Goal: Information Seeking & Learning: Check status

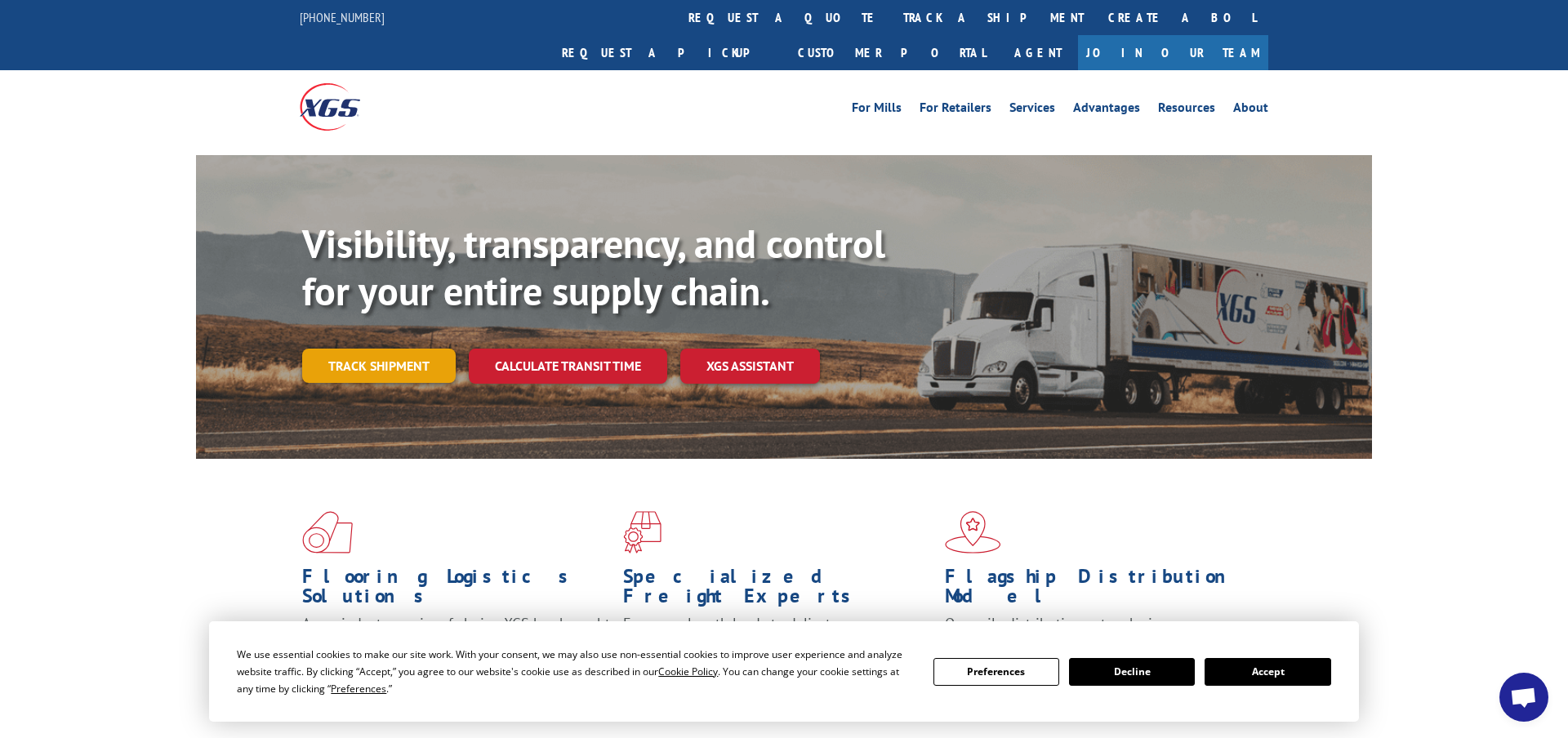
click at [408, 349] on link "Track shipment" at bounding box center [379, 366] width 154 height 34
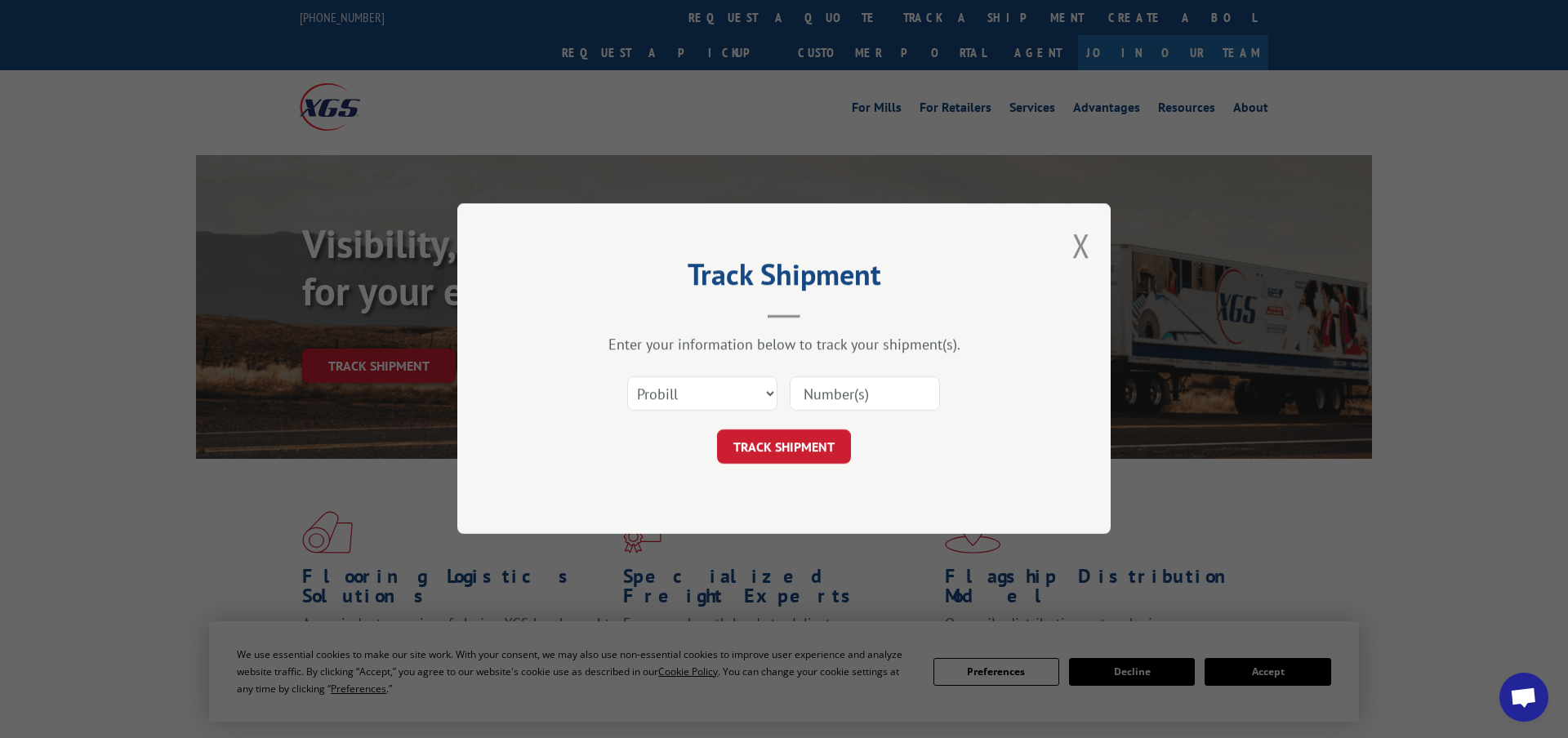
click at [834, 394] on input at bounding box center [865, 394] width 151 height 34
paste input "17605791"
type input "17605791"
click at [813, 454] on button "TRACK SHIPMENT" at bounding box center [784, 448] width 134 height 34
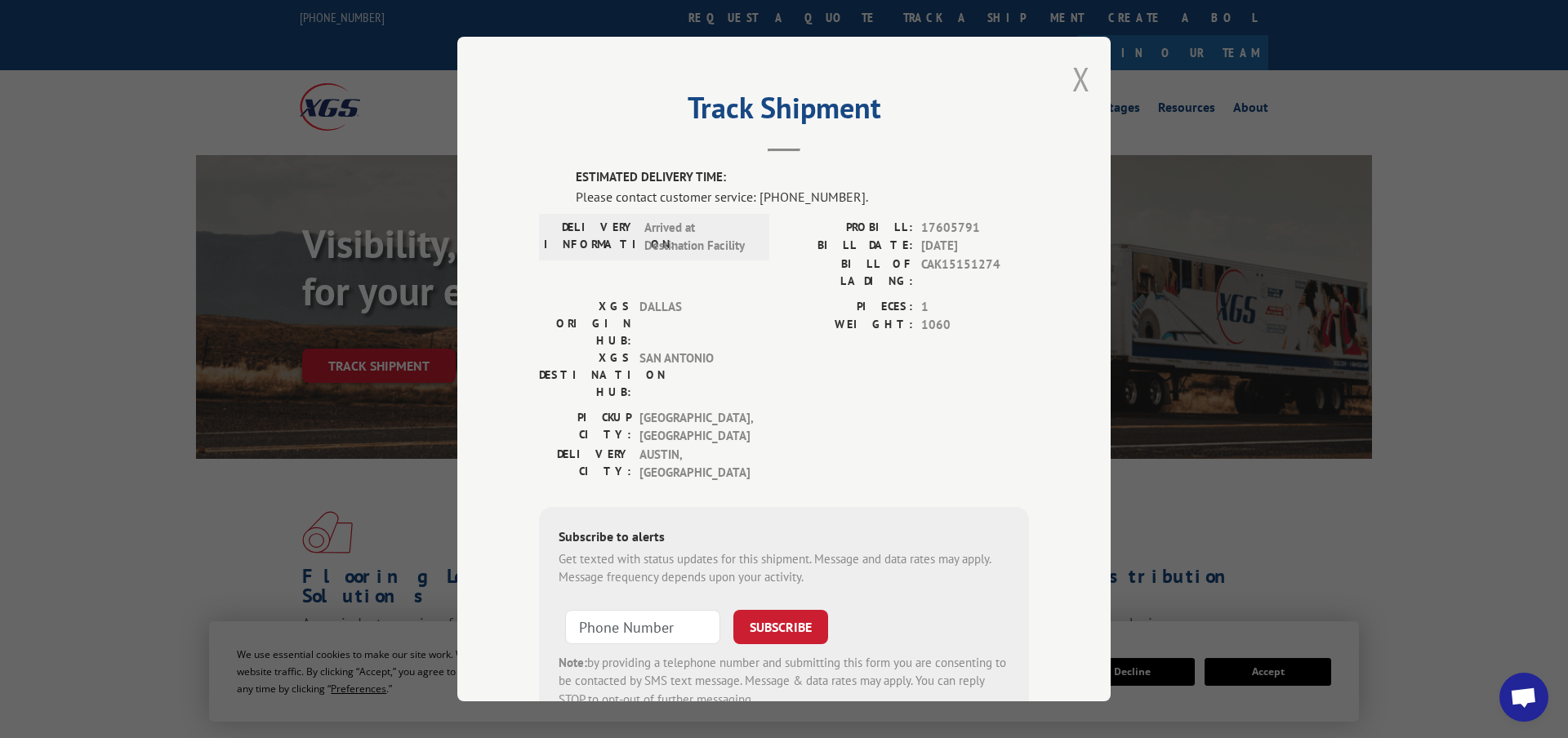
click at [1087, 77] on button "Close modal" at bounding box center [1081, 79] width 18 height 43
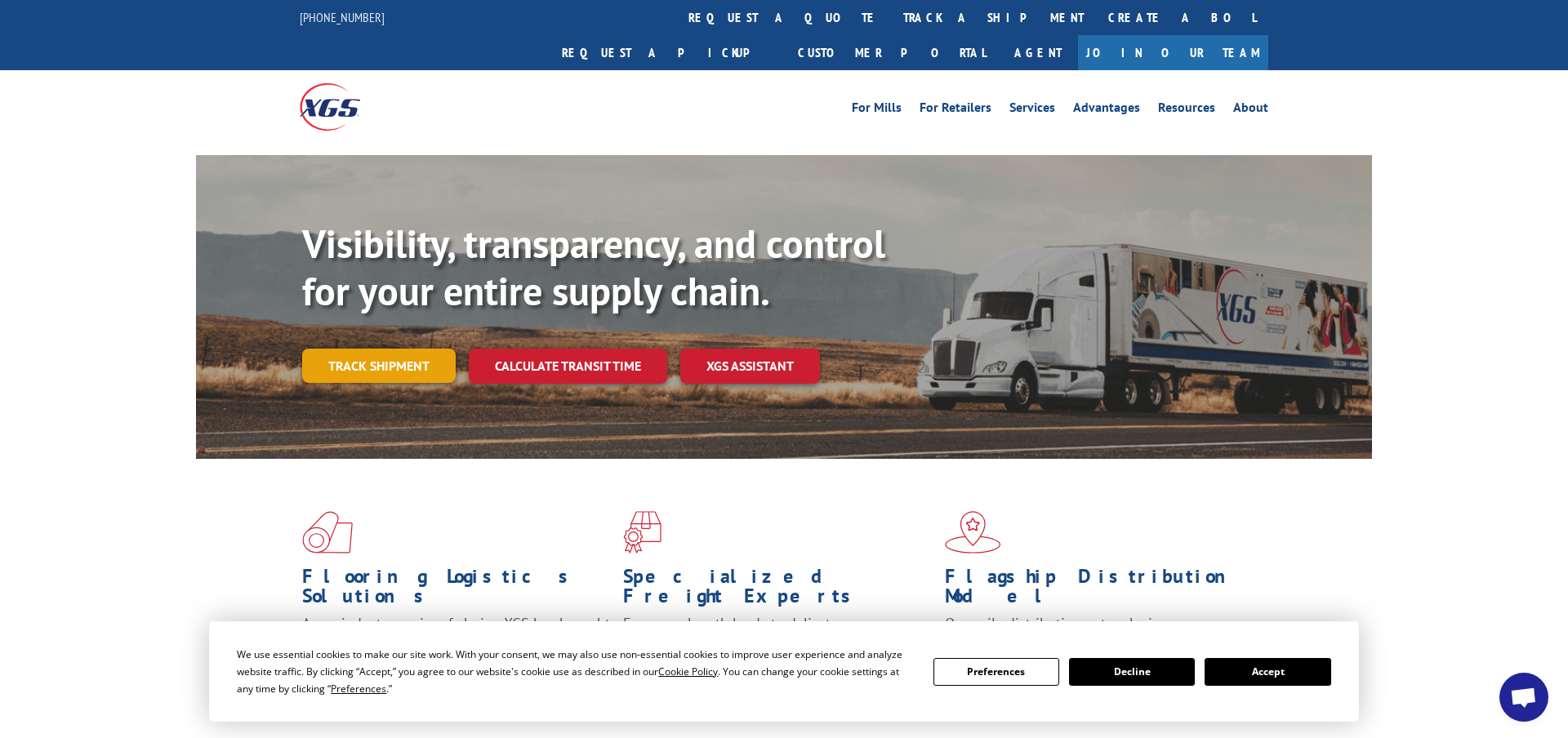
click at [414, 349] on link "Track shipment" at bounding box center [379, 366] width 154 height 34
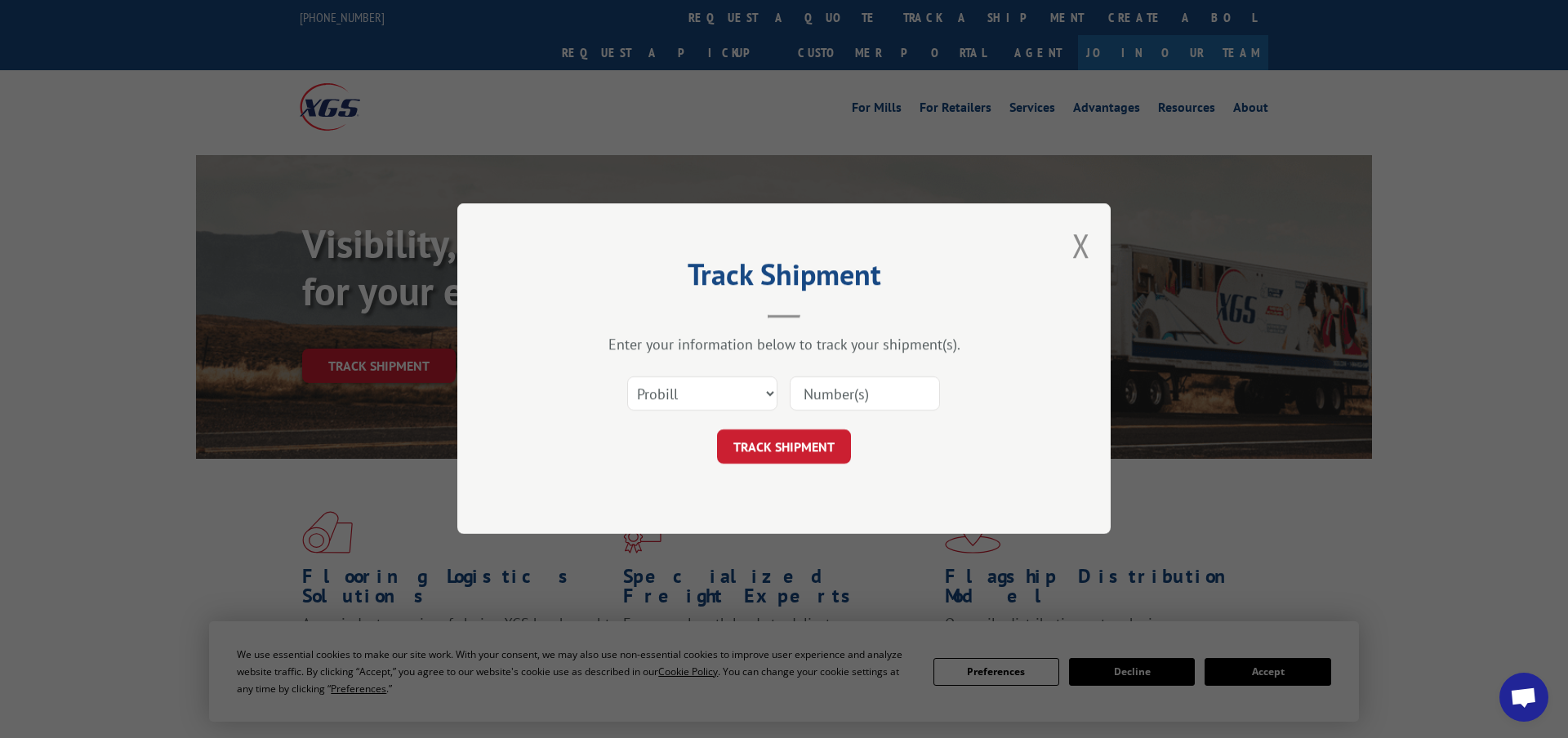
click at [834, 386] on input at bounding box center [865, 394] width 151 height 34
paste input "17444572"
type input "17444572"
click at [810, 440] on button "TRACK SHIPMENT" at bounding box center [784, 448] width 134 height 34
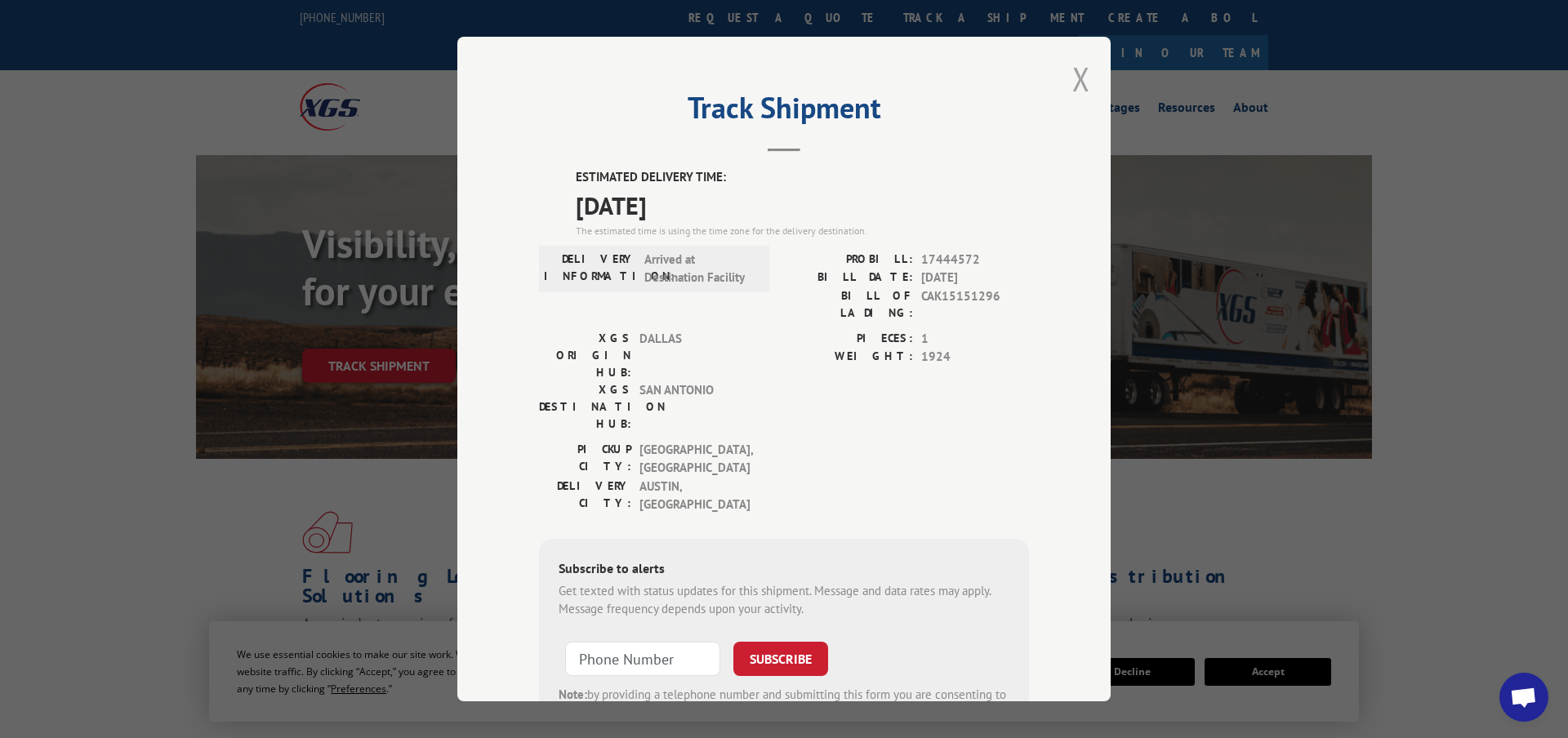
click at [1088, 92] on button "Close modal" at bounding box center [1081, 79] width 18 height 43
